Goal: Task Accomplishment & Management: Manage account settings

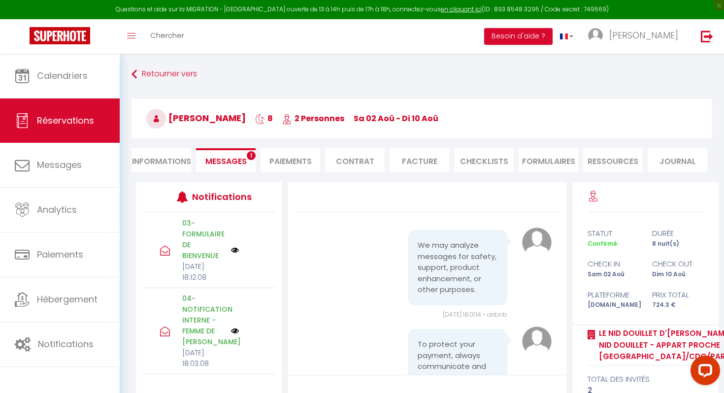
scroll to position [4881, 0]
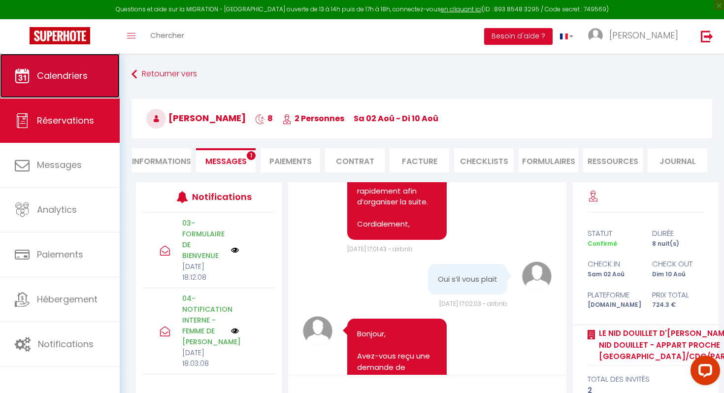
click at [68, 87] on link "Calendriers" at bounding box center [60, 76] width 120 height 44
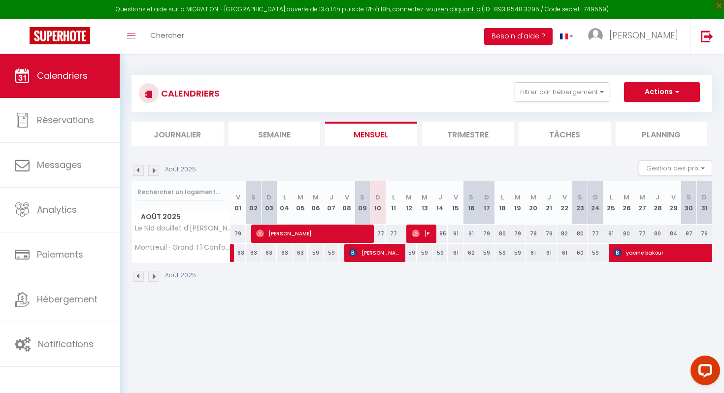
click at [395, 235] on div "77" at bounding box center [394, 234] width 16 height 18
type input "77"
type input "Lun 11 Août 2025"
type input "[DATE]"
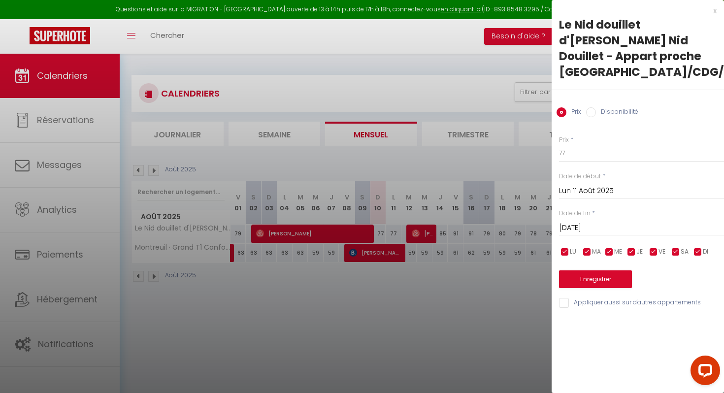
click at [393, 234] on div at bounding box center [362, 196] width 724 height 393
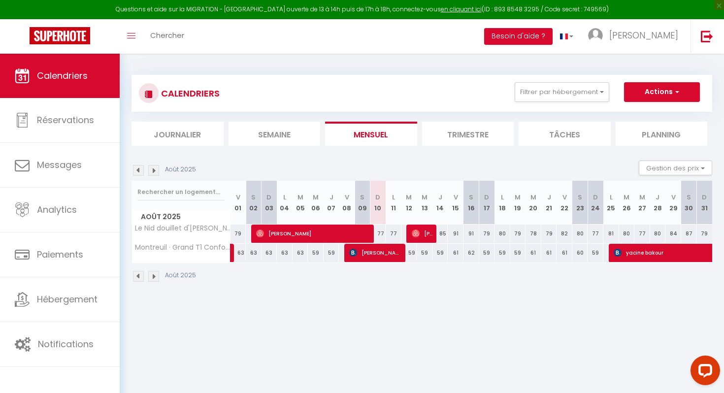
click at [394, 231] on div "77" at bounding box center [394, 234] width 16 height 18
type input "77"
type input "Lun 11 Août 2025"
type input "[DATE]"
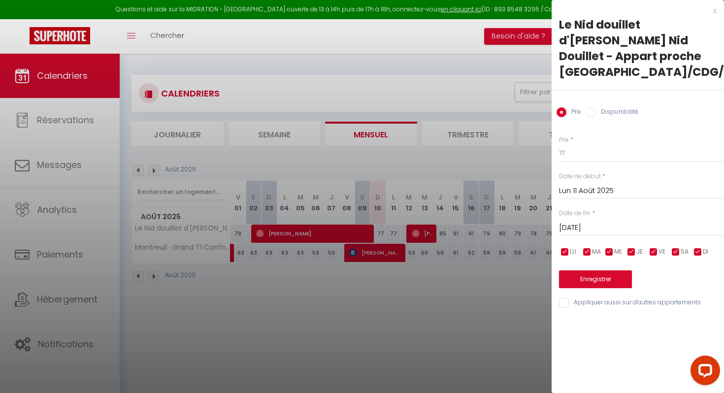
click at [365, 304] on div at bounding box center [362, 196] width 724 height 393
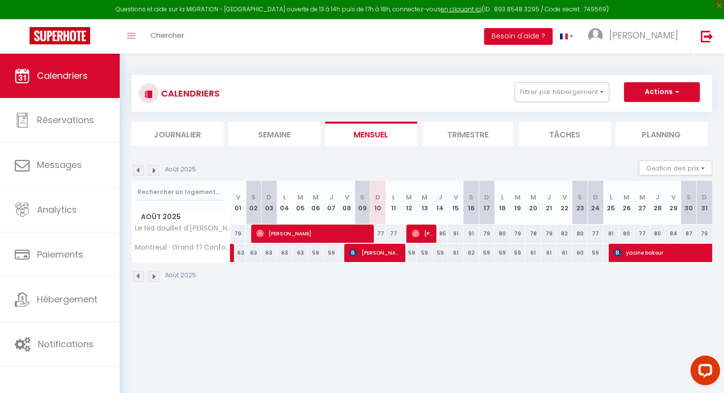
click at [395, 232] on div "77" at bounding box center [394, 234] width 16 height 18
type input "77"
type input "Lun 11 Août 2025"
type input "[DATE]"
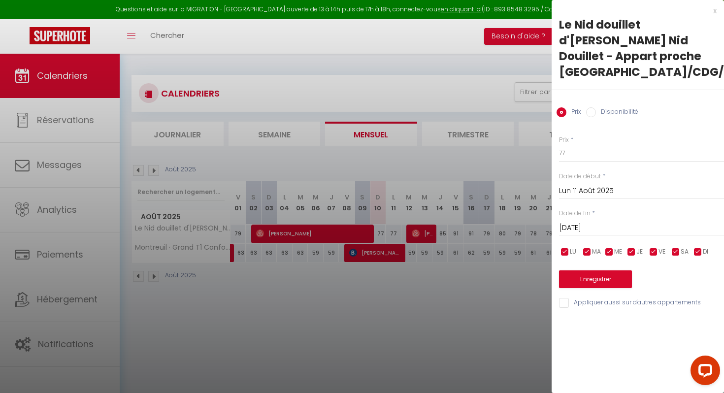
click at [591, 107] on input "Disponibilité" at bounding box center [591, 112] width 10 height 10
radio input "true"
radio input "false"
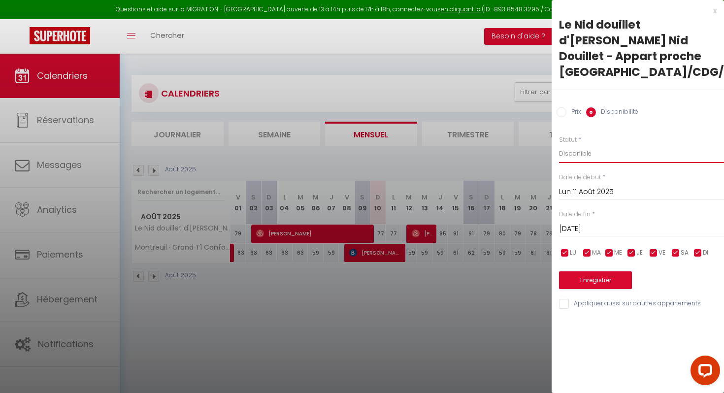
click at [579, 144] on select "Disponible Indisponible" at bounding box center [641, 153] width 165 height 19
select select "0"
click at [579, 272] on button "Enregistrer" at bounding box center [595, 281] width 73 height 18
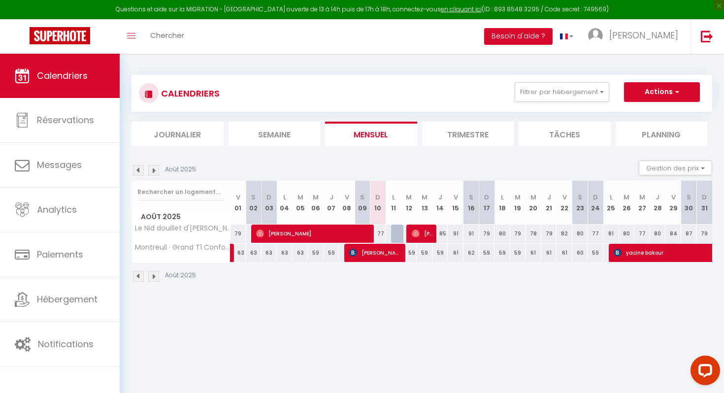
click at [379, 235] on div "77" at bounding box center [379, 234] width 16 height 18
select select "1"
type input "Dim 10 Août 2025"
type input "Lun 11 Août 2025"
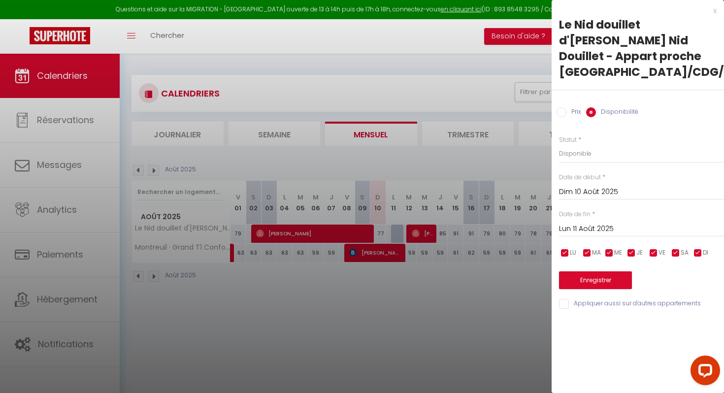
click at [380, 235] on div at bounding box center [362, 196] width 724 height 393
select select
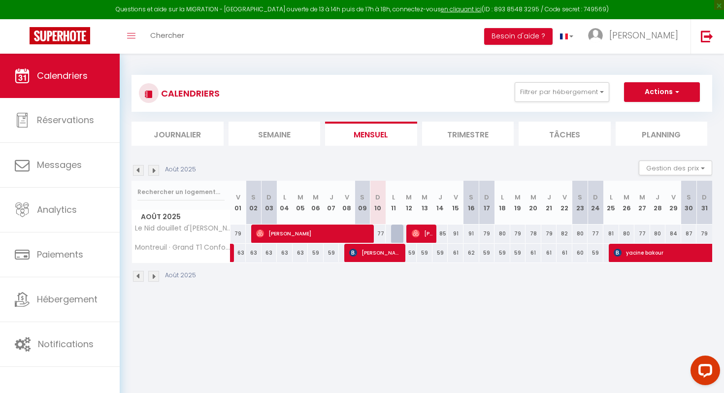
click at [382, 235] on div "77" at bounding box center [379, 234] width 16 height 18
select select "1"
type input "Dim 10 Août 2025"
type input "Lun 11 Août 2025"
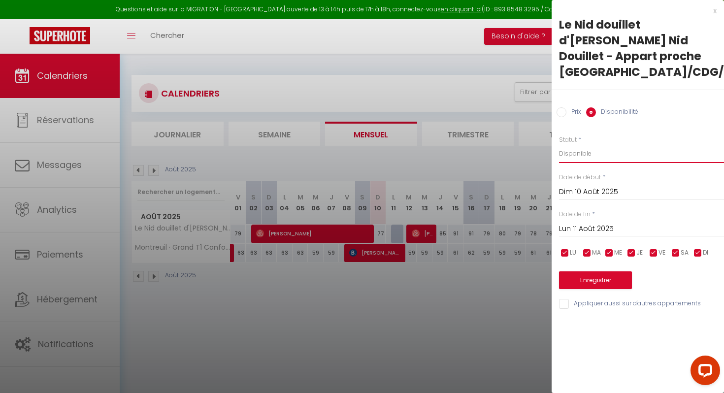
click at [582, 144] on select "Disponible Indisponible" at bounding box center [641, 153] width 165 height 19
select select "0"
click at [584, 272] on button "Enregistrer" at bounding box center [595, 281] width 73 height 18
